Goal: Browse casually

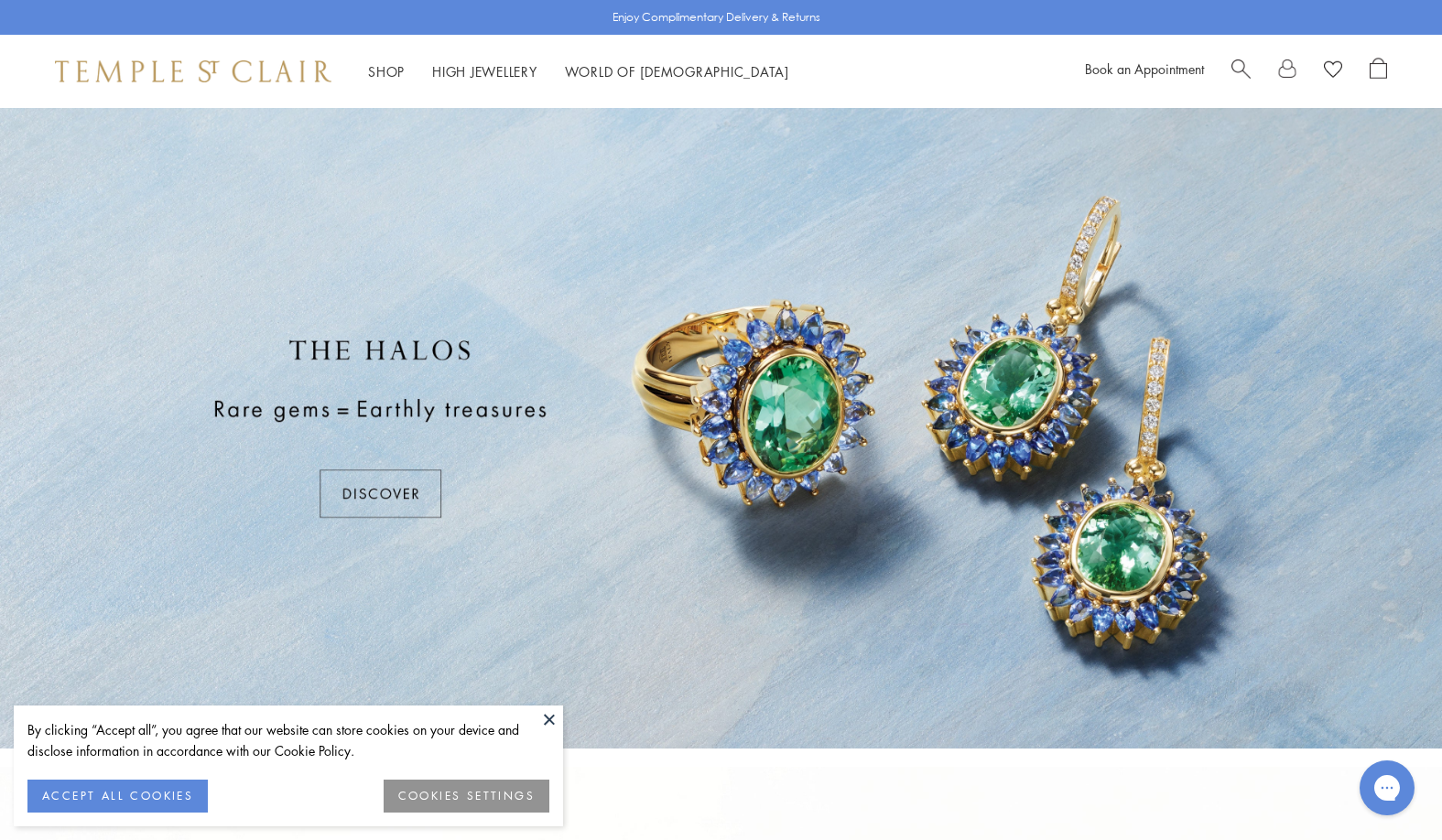
click at [159, 71] on img at bounding box center [193, 71] width 277 height 22
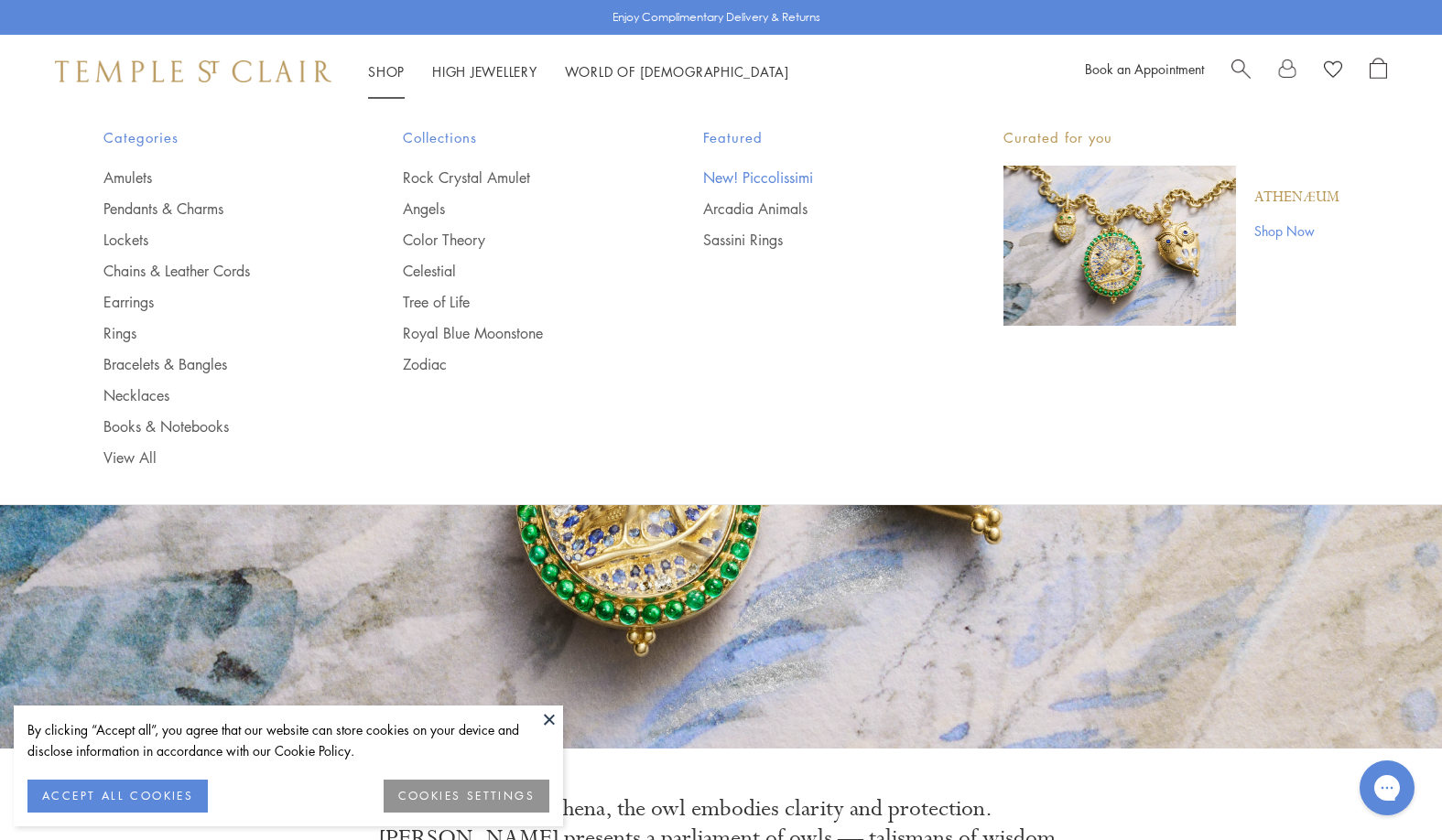
click at [779, 181] on link "New! Piccolissimi" at bounding box center [817, 178] width 227 height 20
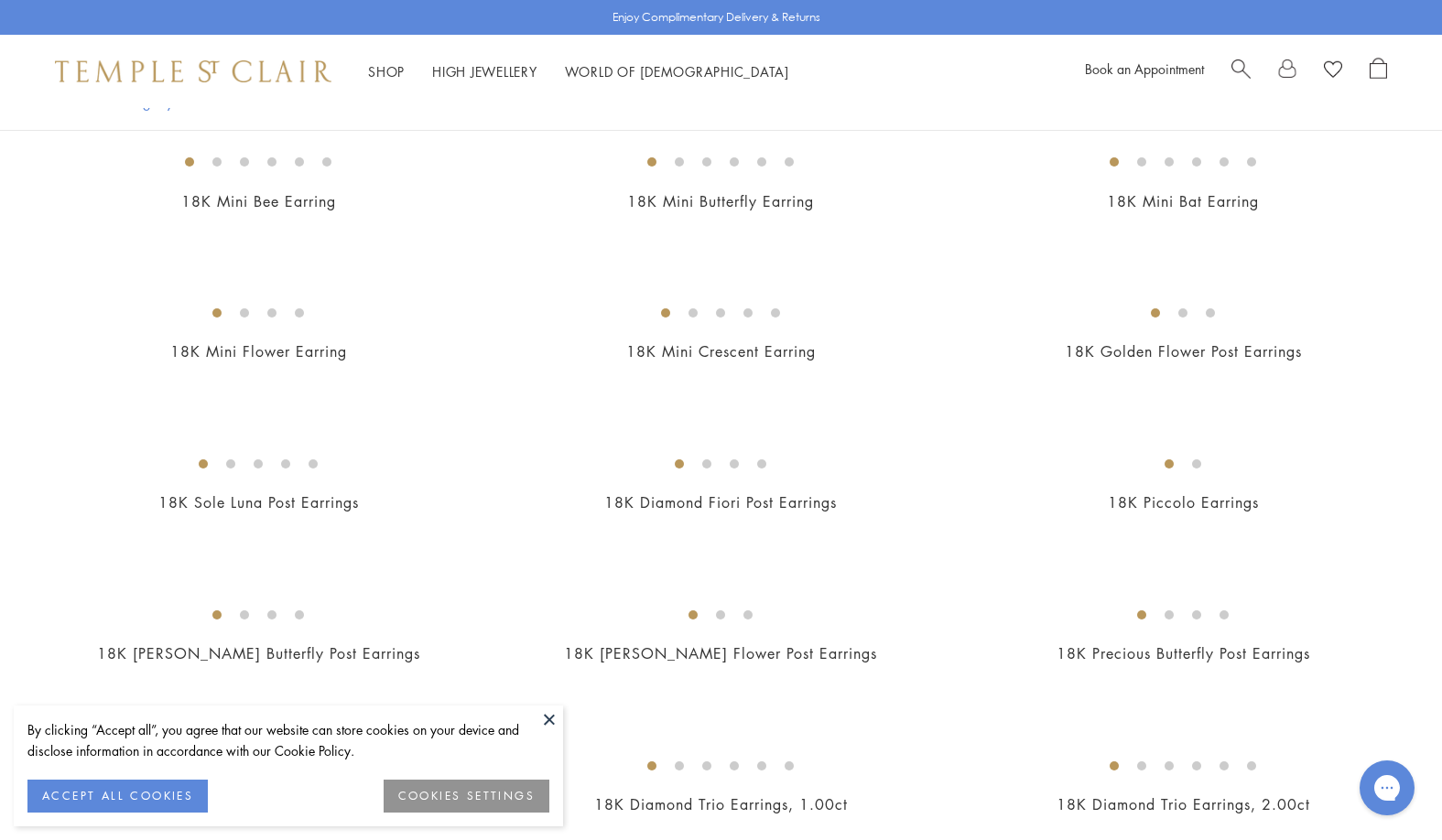
scroll to position [184, 0]
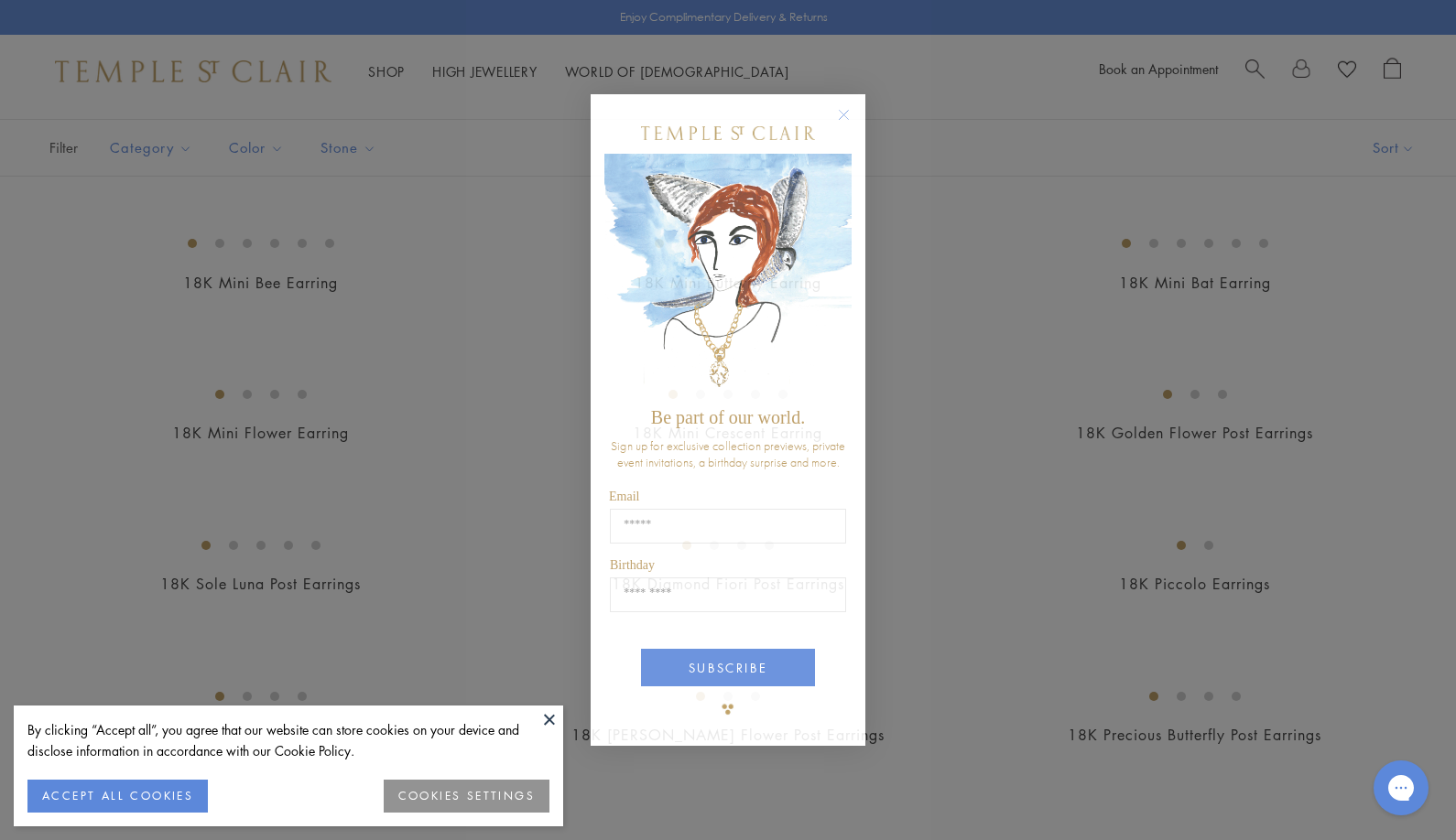
click at [541, 722] on button at bounding box center [549, 720] width 27 height 27
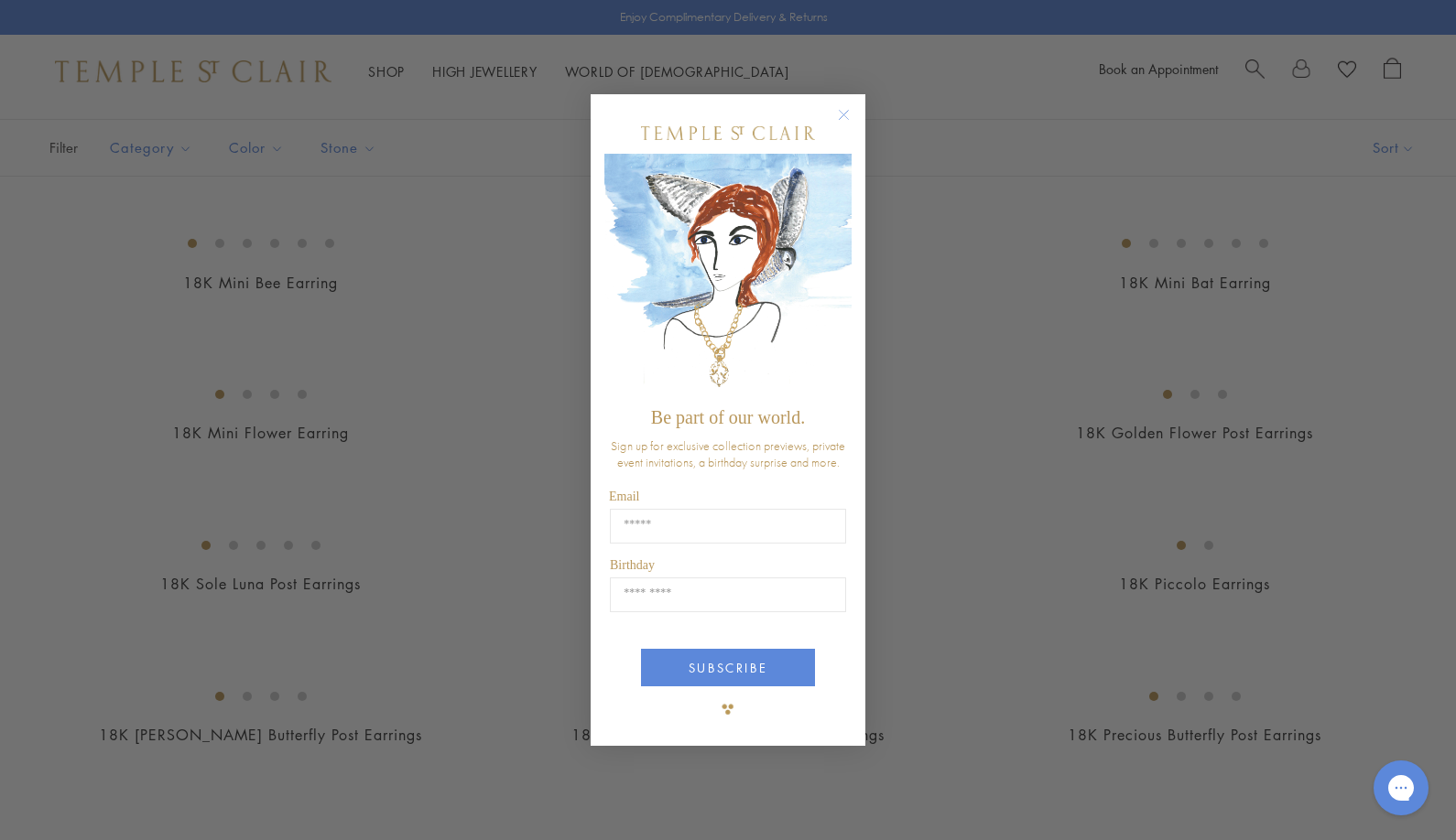
click at [840, 116] on icon "Close dialog" at bounding box center [844, 116] width 23 height 23
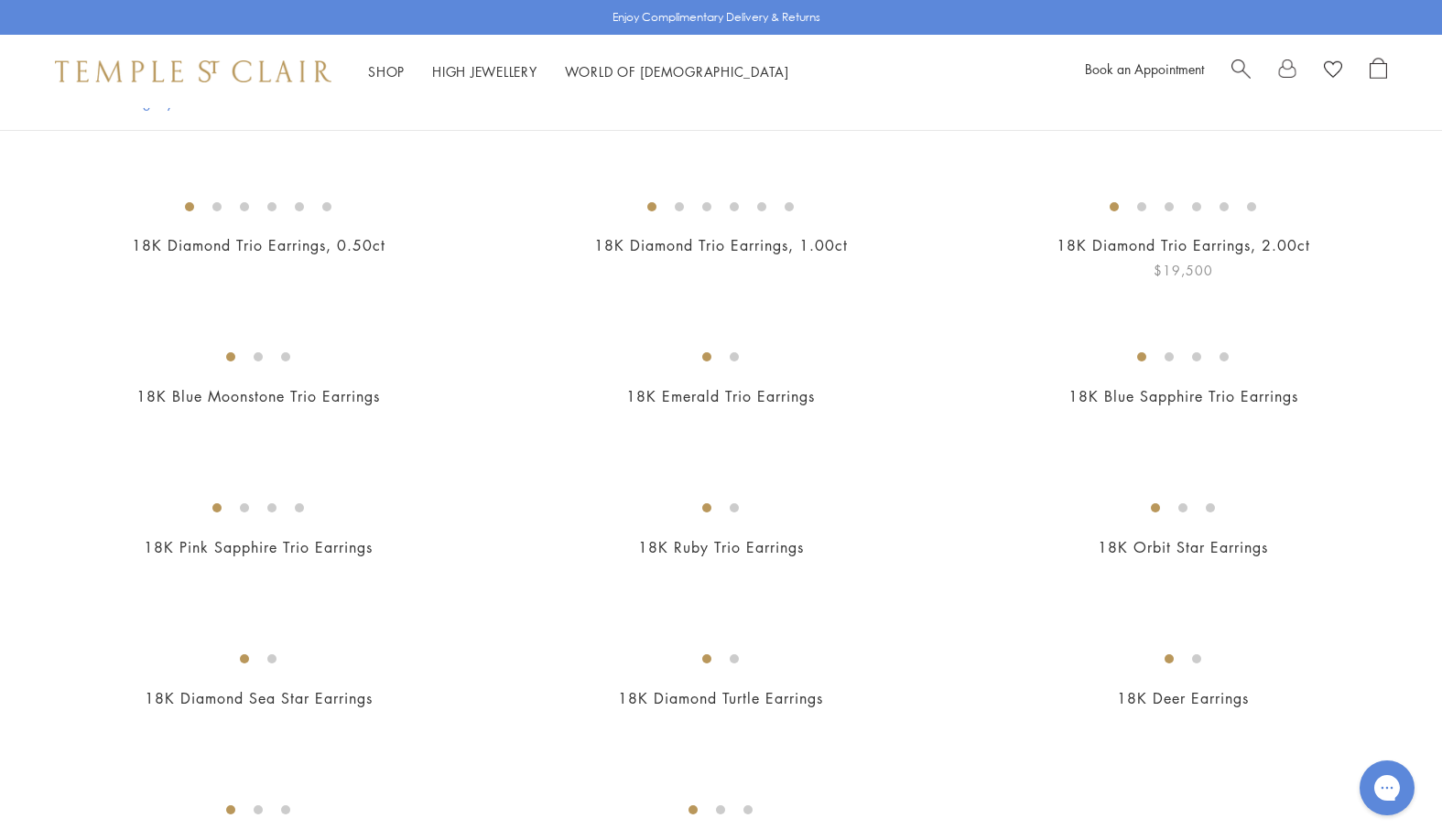
scroll to position [275, 0]
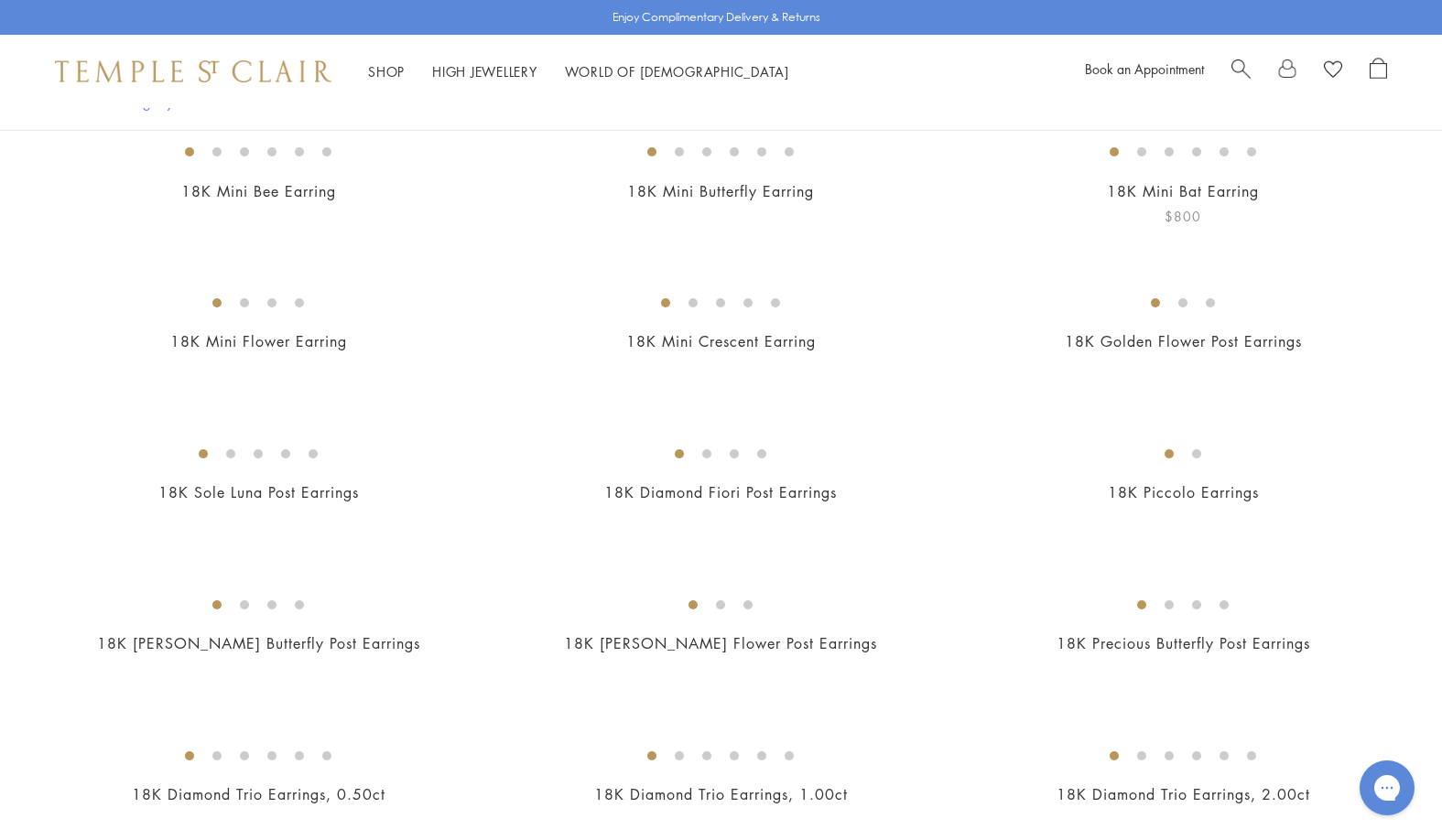
click at [0, 0] on img at bounding box center [0, 0] width 0 height 0
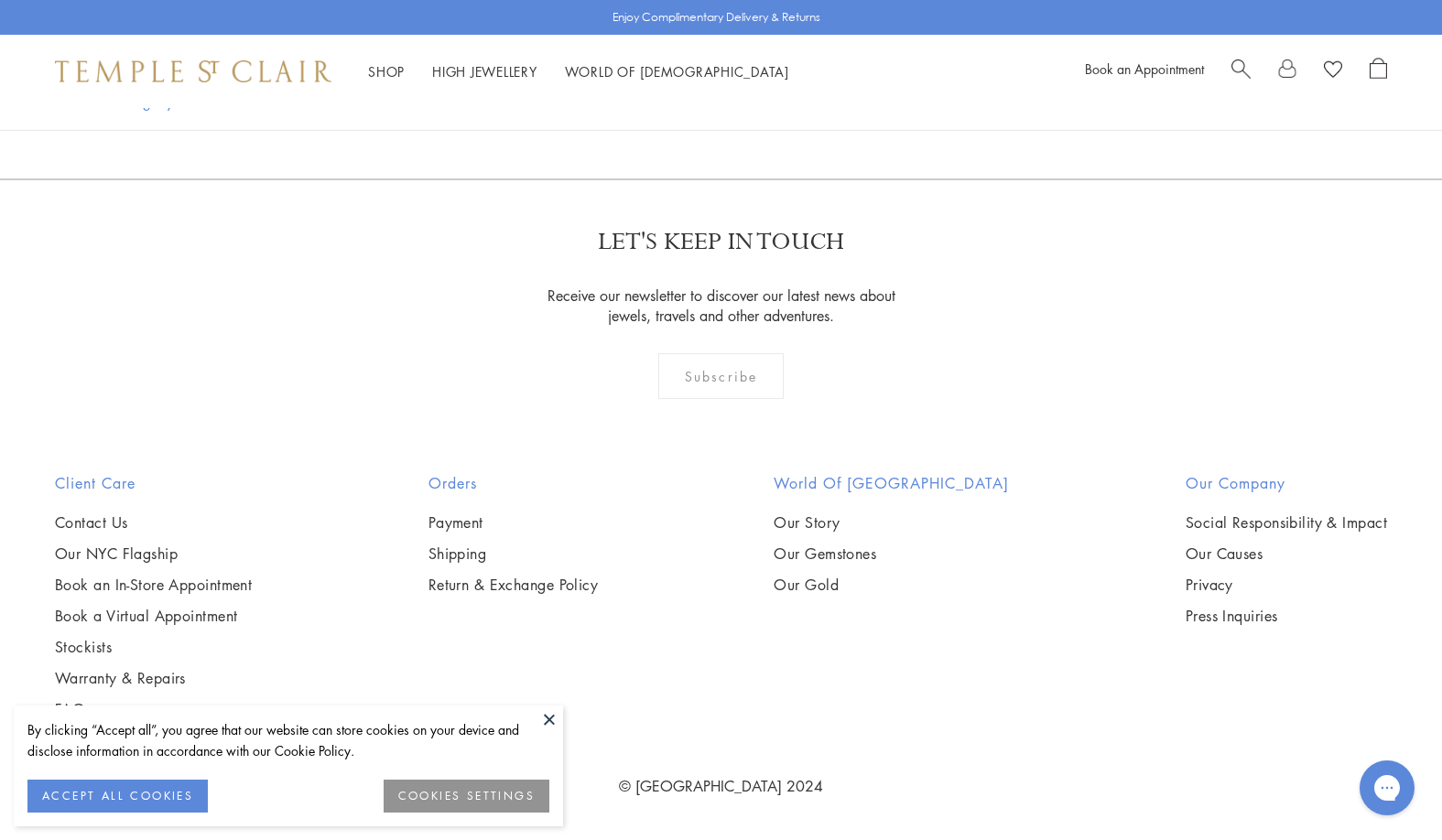
scroll to position [4212, 0]
click at [543, 722] on button at bounding box center [549, 720] width 27 height 27
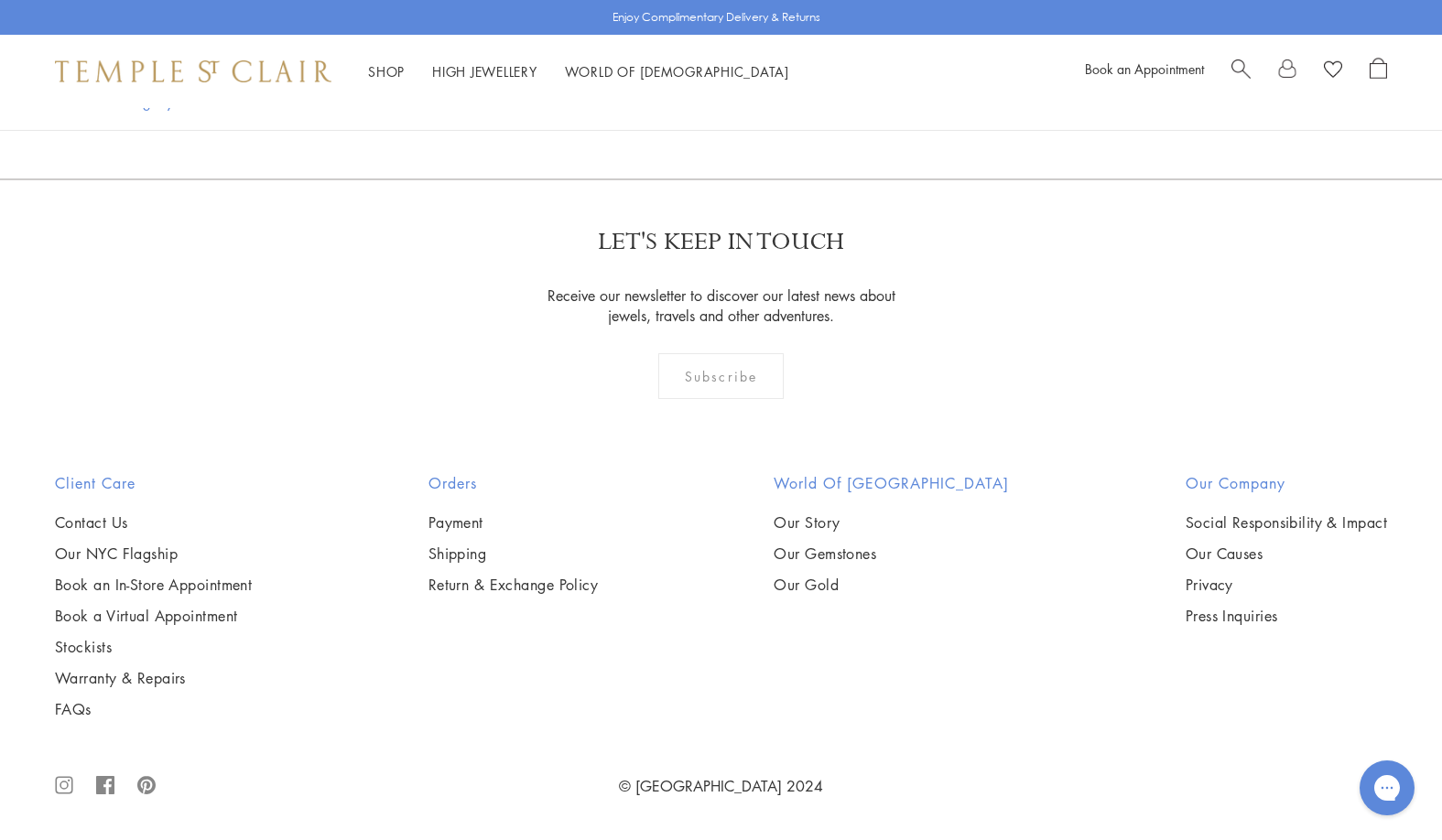
scroll to position [4852, 0]
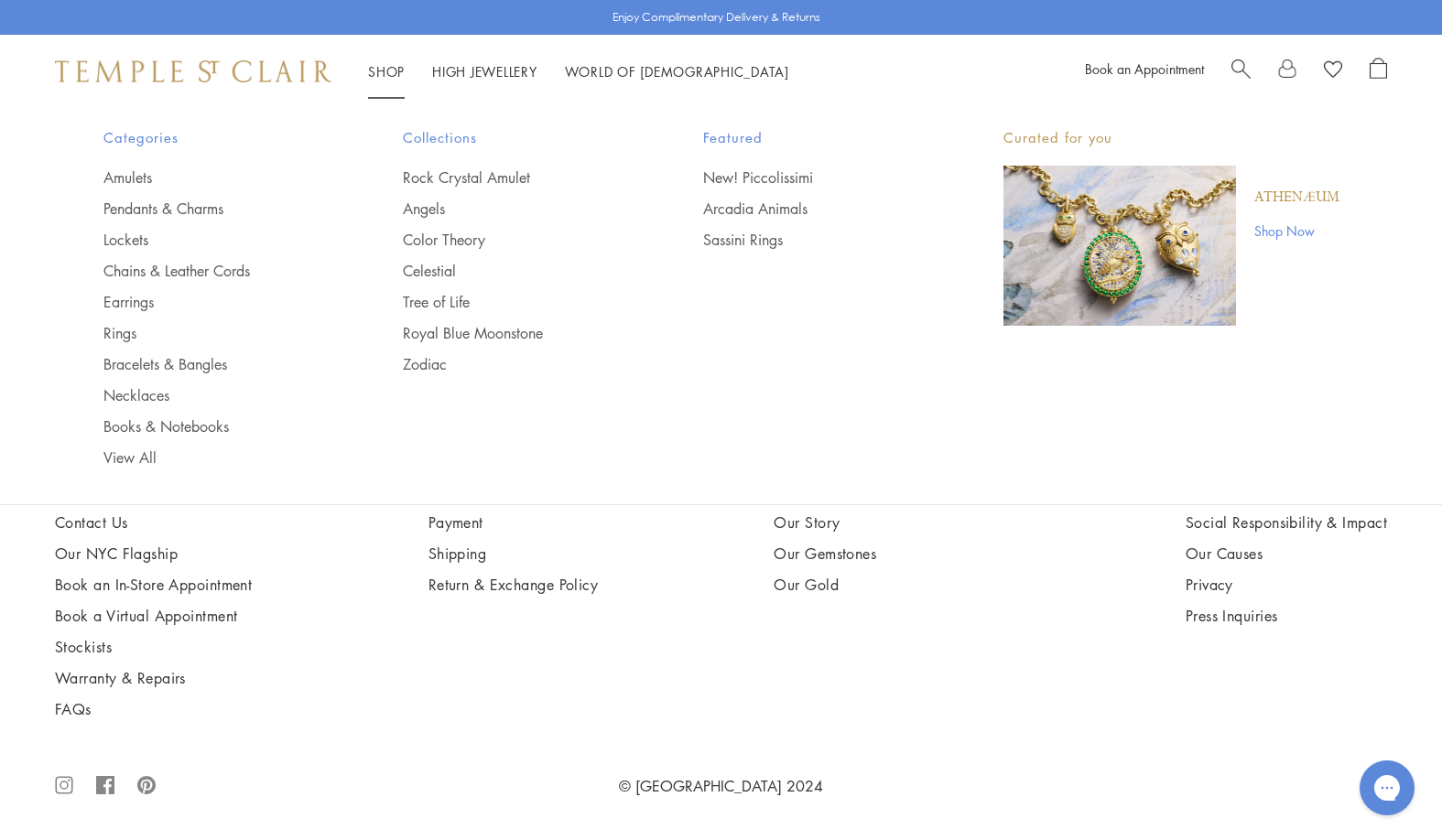
click at [1126, 260] on img "Main navigation" at bounding box center [1119, 246] width 232 height 160
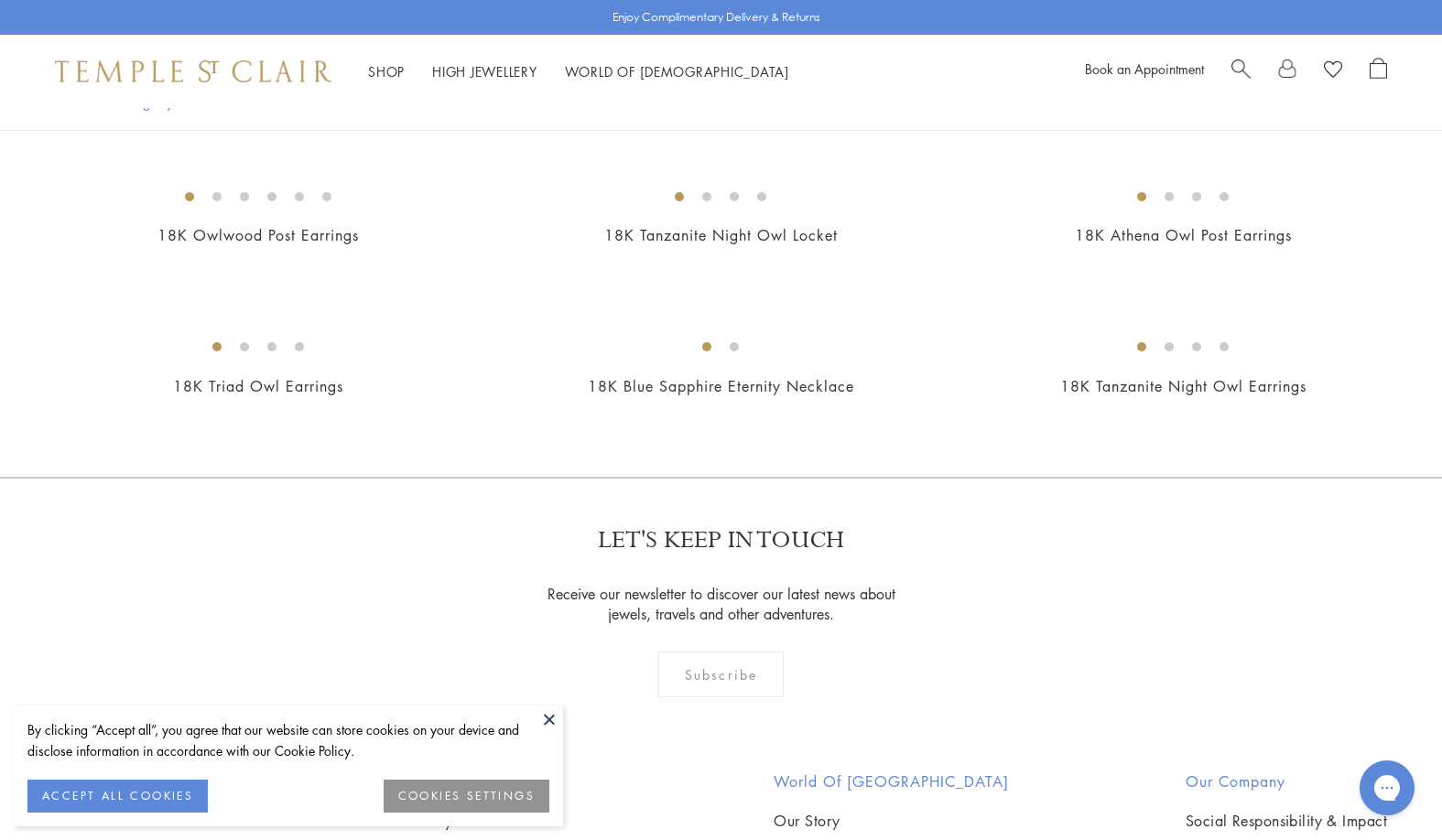
scroll to position [1007, 0]
click at [551, 716] on button at bounding box center [549, 720] width 27 height 27
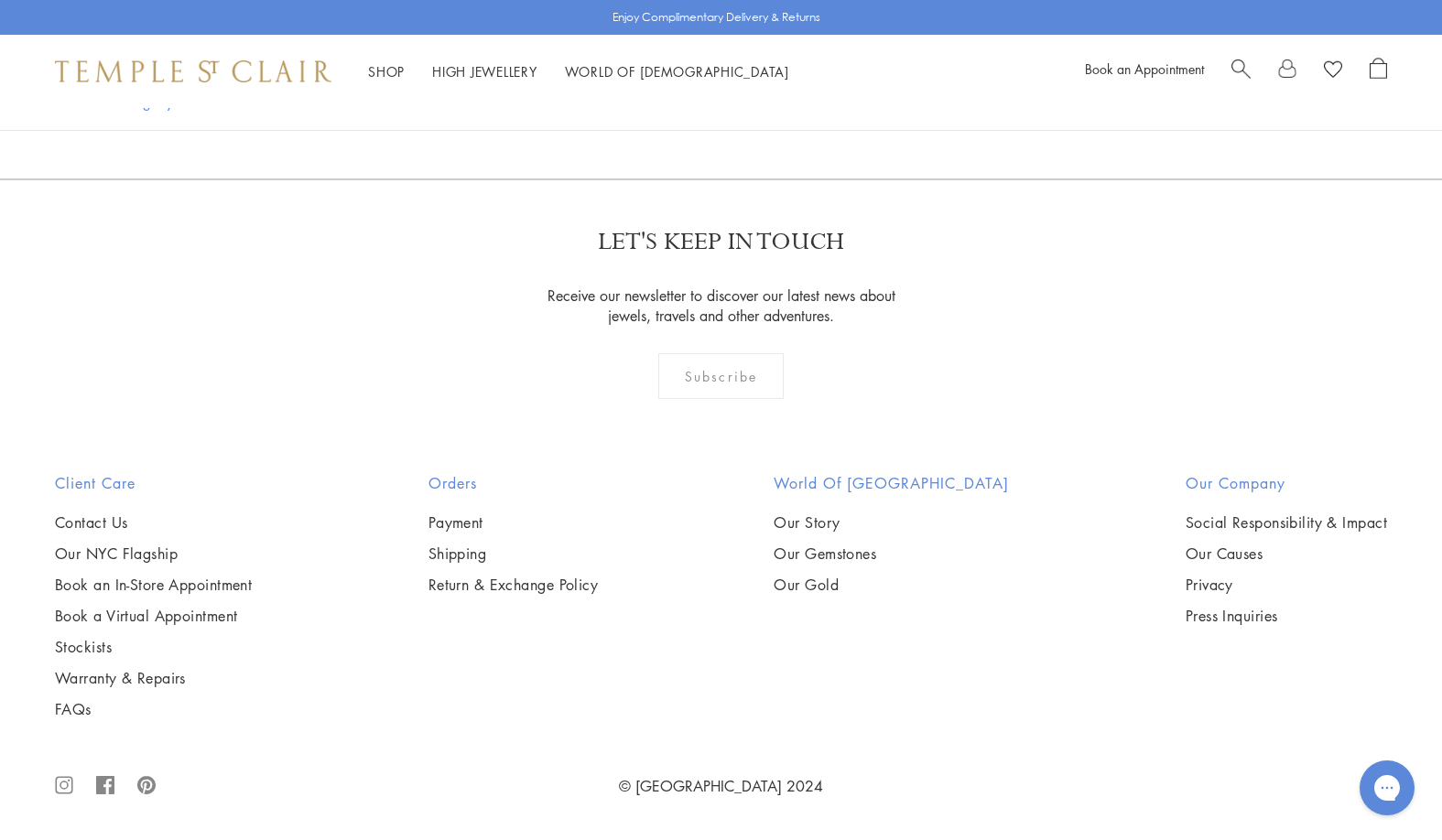
scroll to position [1464, 0]
click at [0, 0] on img at bounding box center [0, 0] width 0 height 0
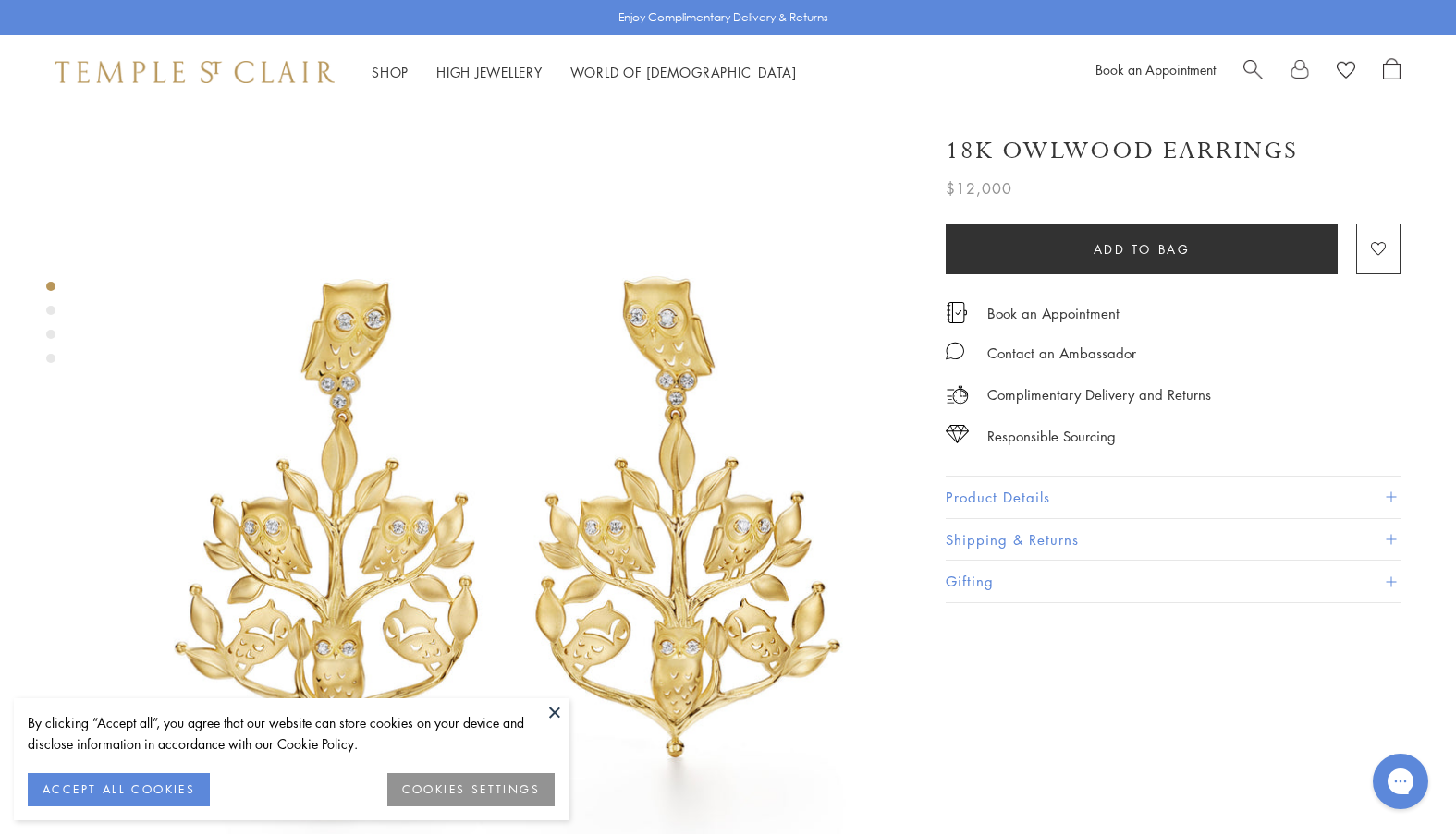
click at [545, 701] on button at bounding box center [554, 712] width 27 height 27
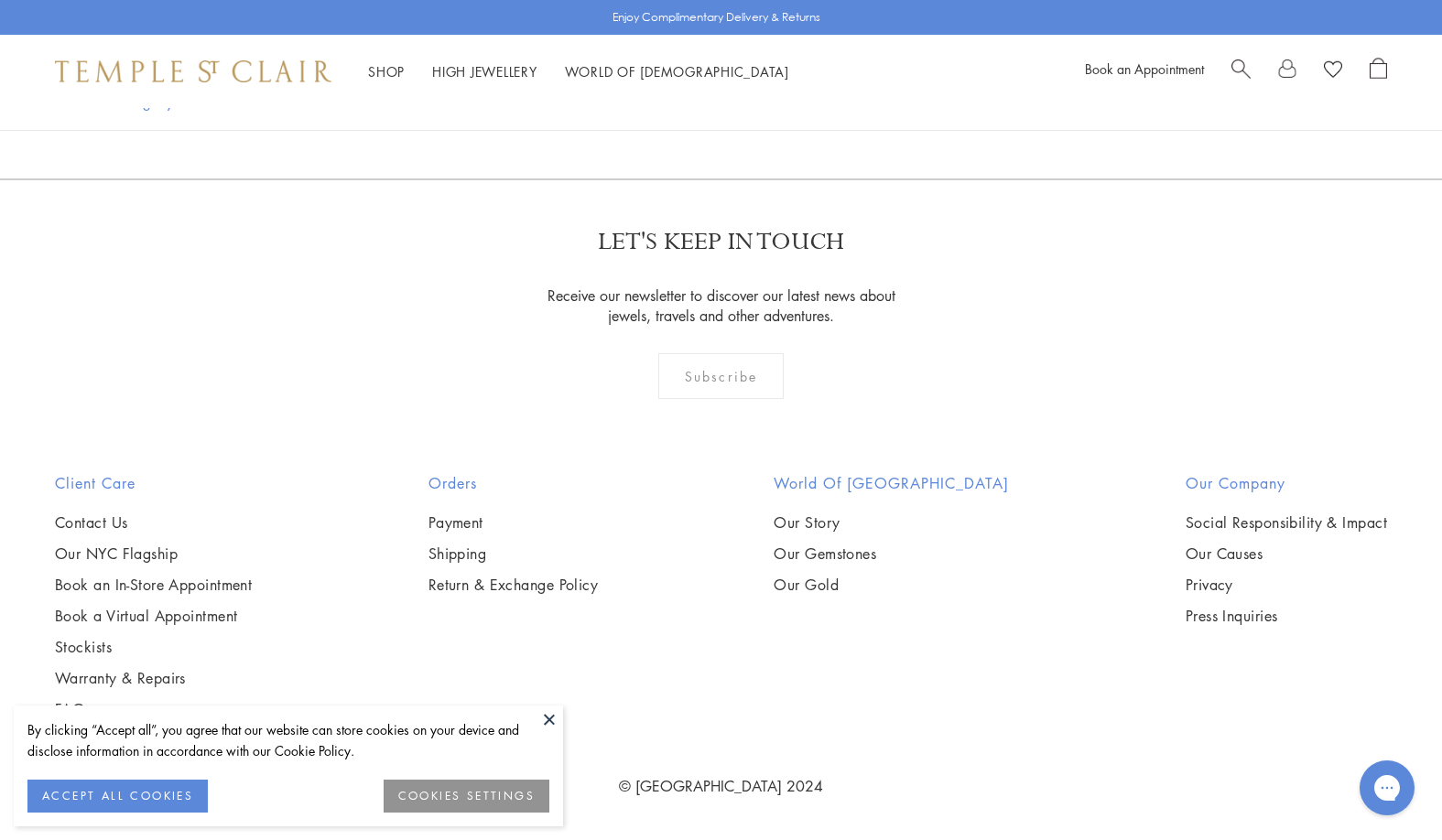
click at [550, 723] on button at bounding box center [549, 720] width 27 height 27
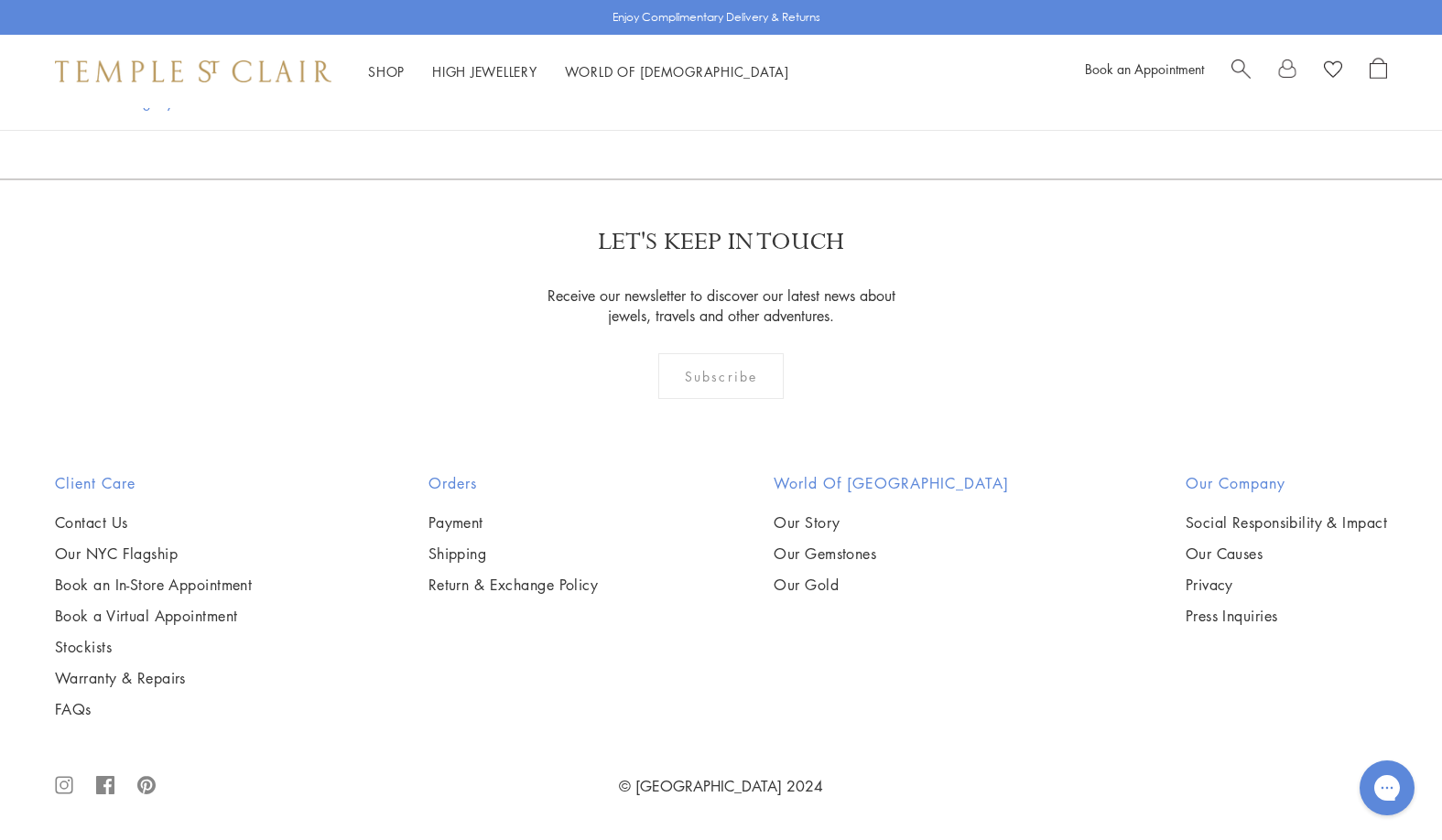
scroll to position [3112, 0]
click at [202, 67] on img at bounding box center [193, 71] width 277 height 22
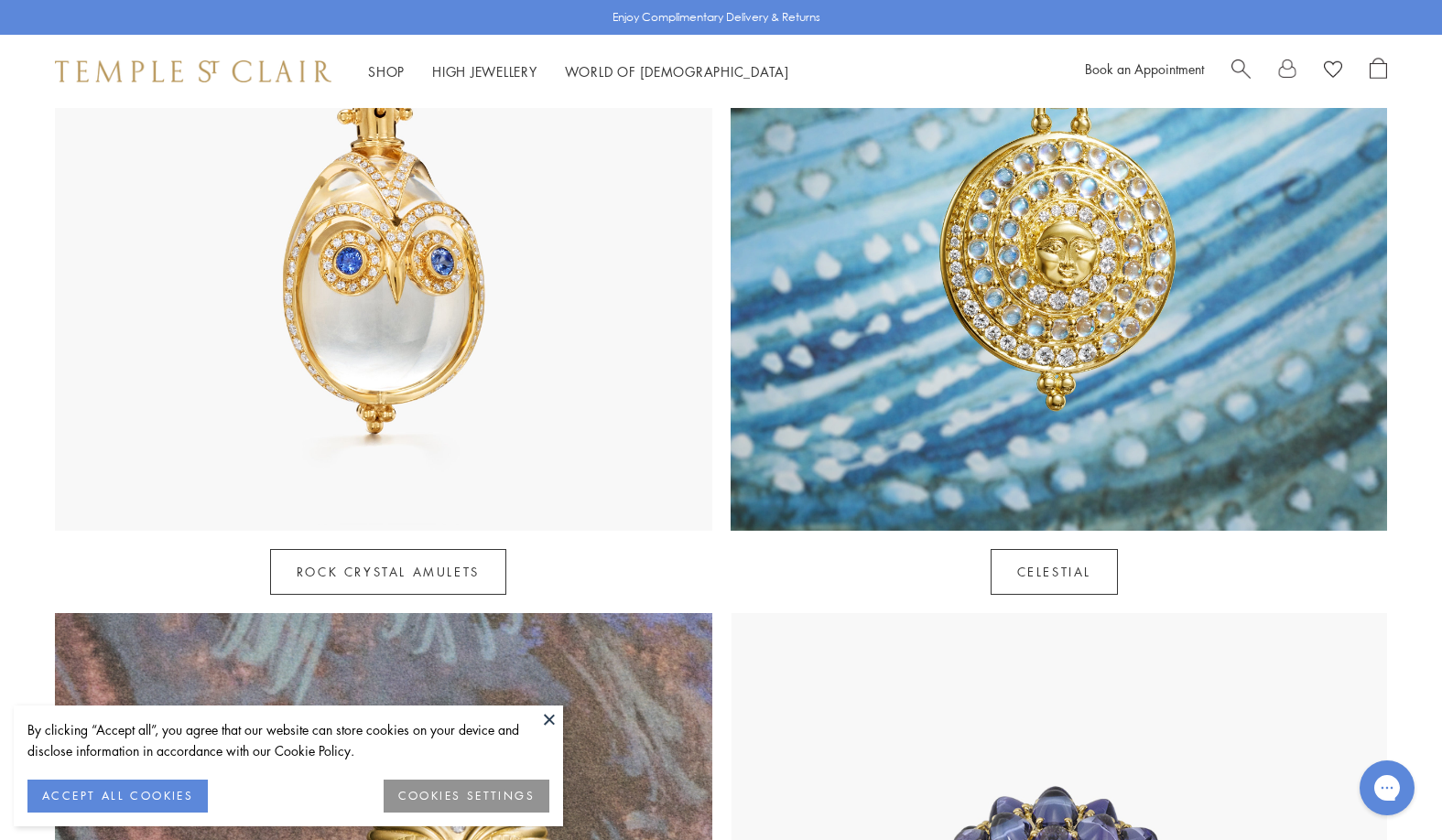
scroll to position [1191, 0]
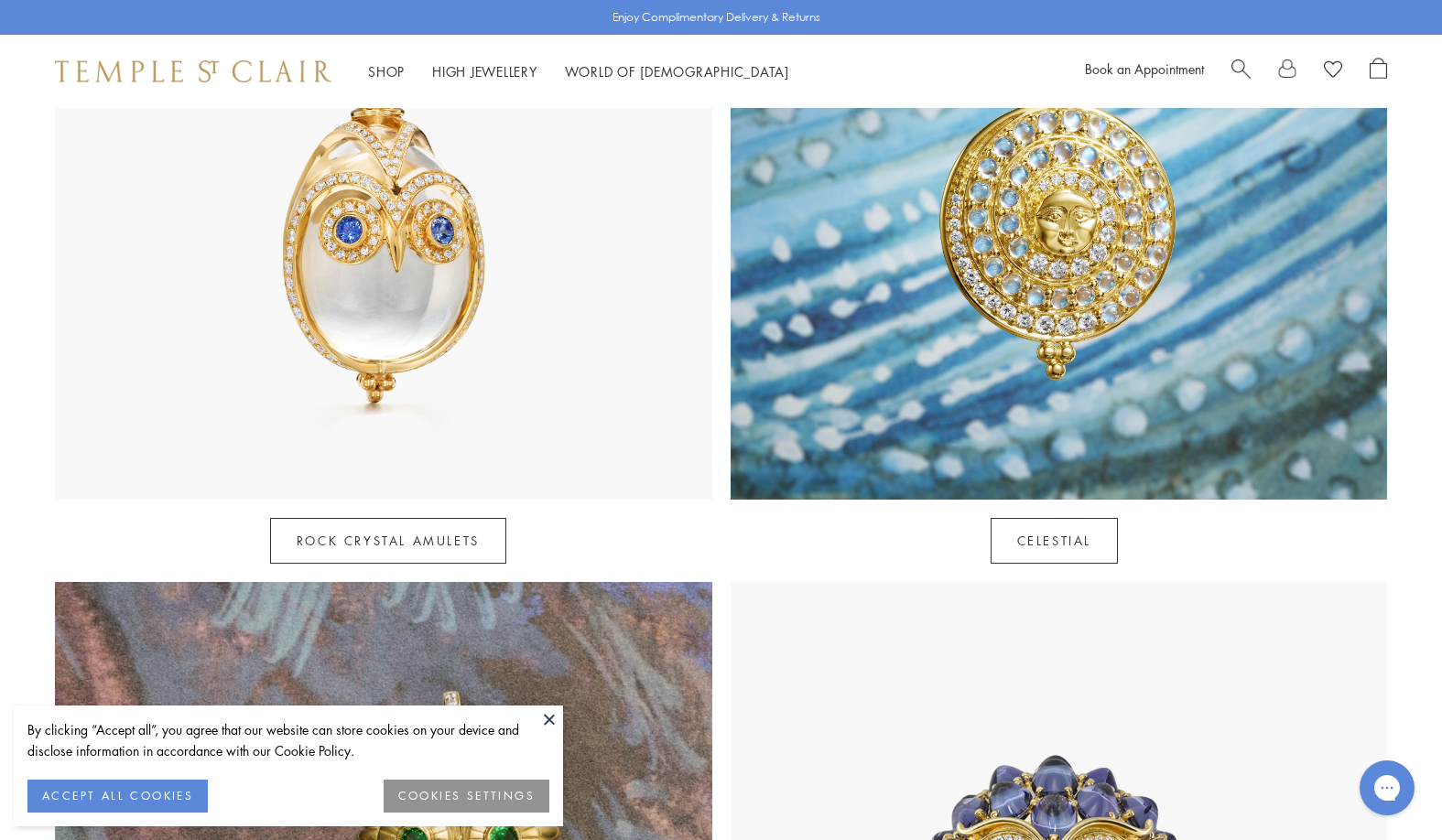
click at [558, 721] on button at bounding box center [549, 720] width 27 height 27
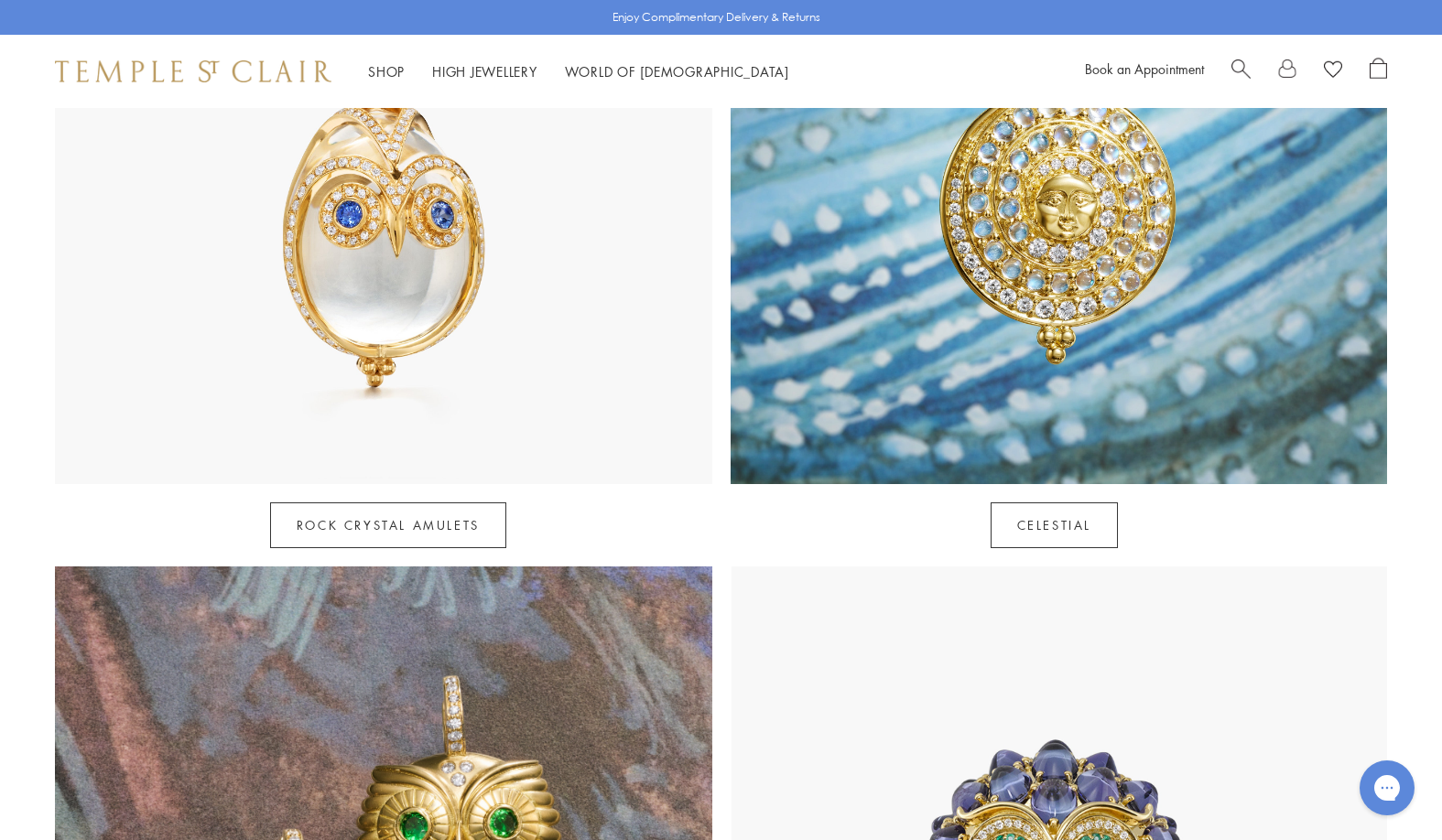
scroll to position [1831, 0]
